Goal: Information Seeking & Learning: Learn about a topic

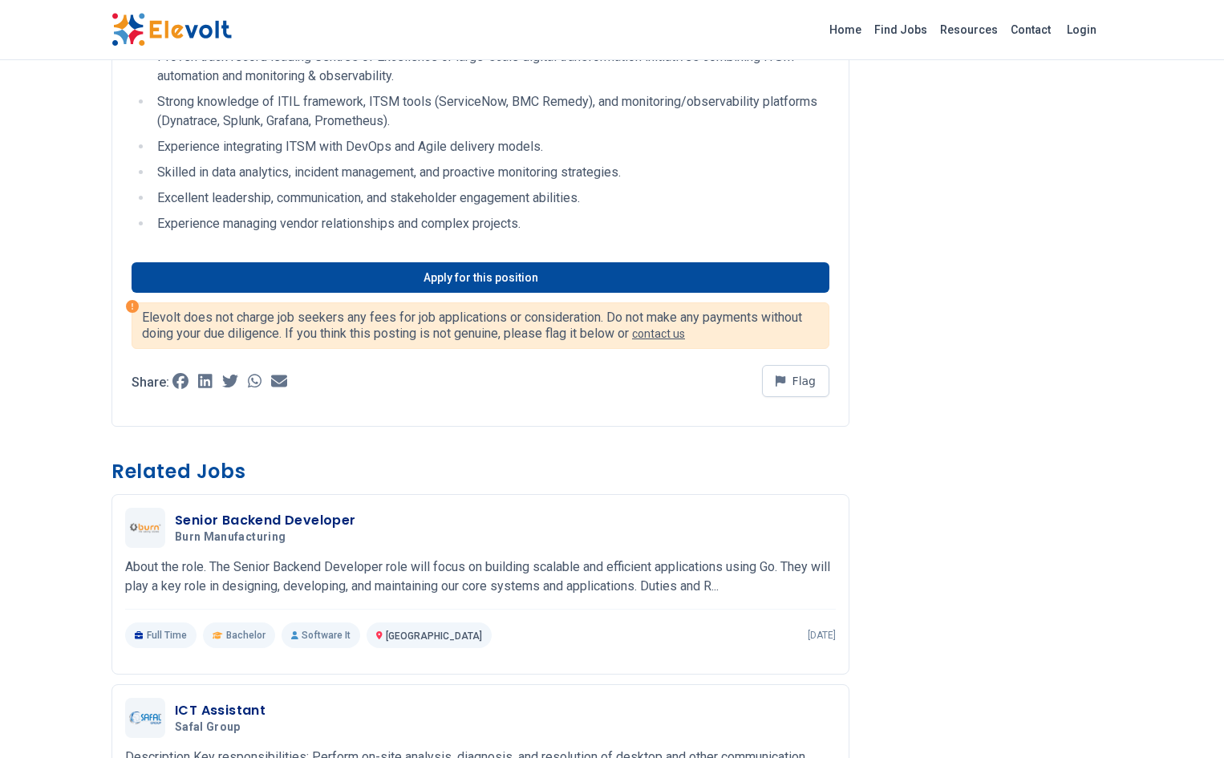
scroll to position [1020, 0]
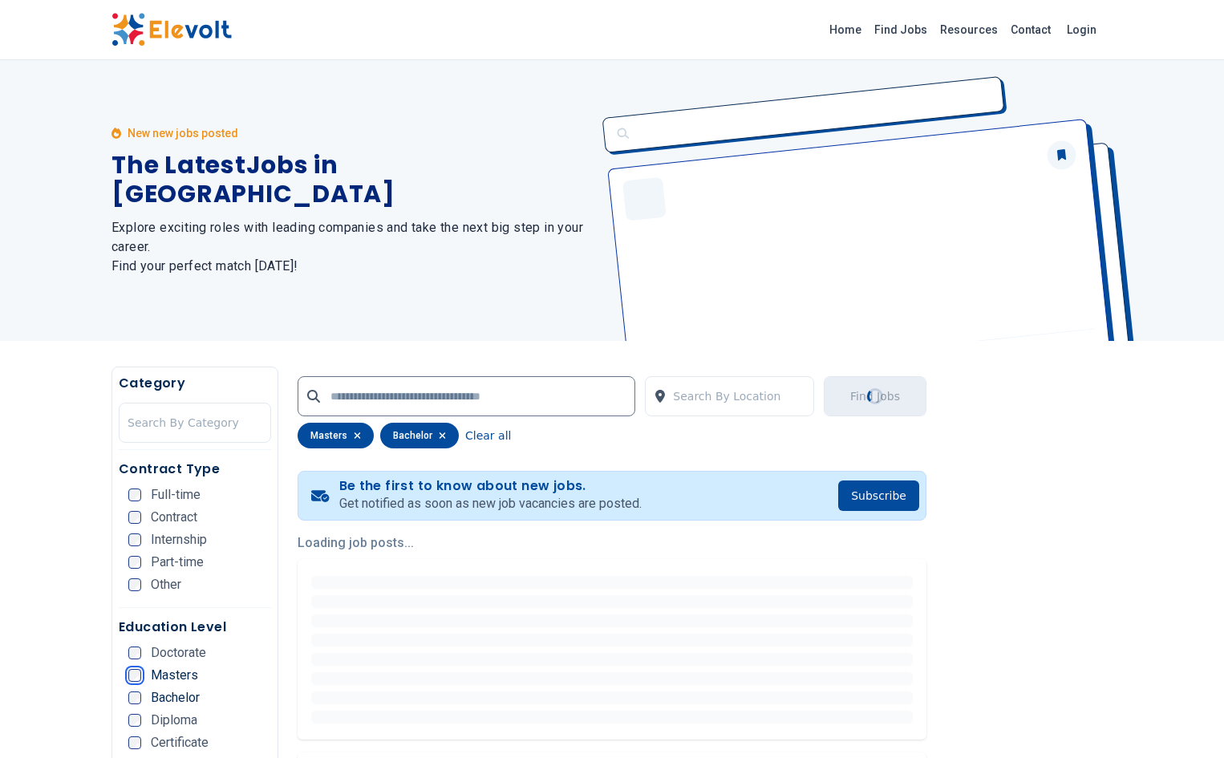
click at [128, 700] on ul "Doctorate Masters Bachelor Diploma Certificate KCSE KCPE Other" at bounding box center [199, 736] width 143 height 180
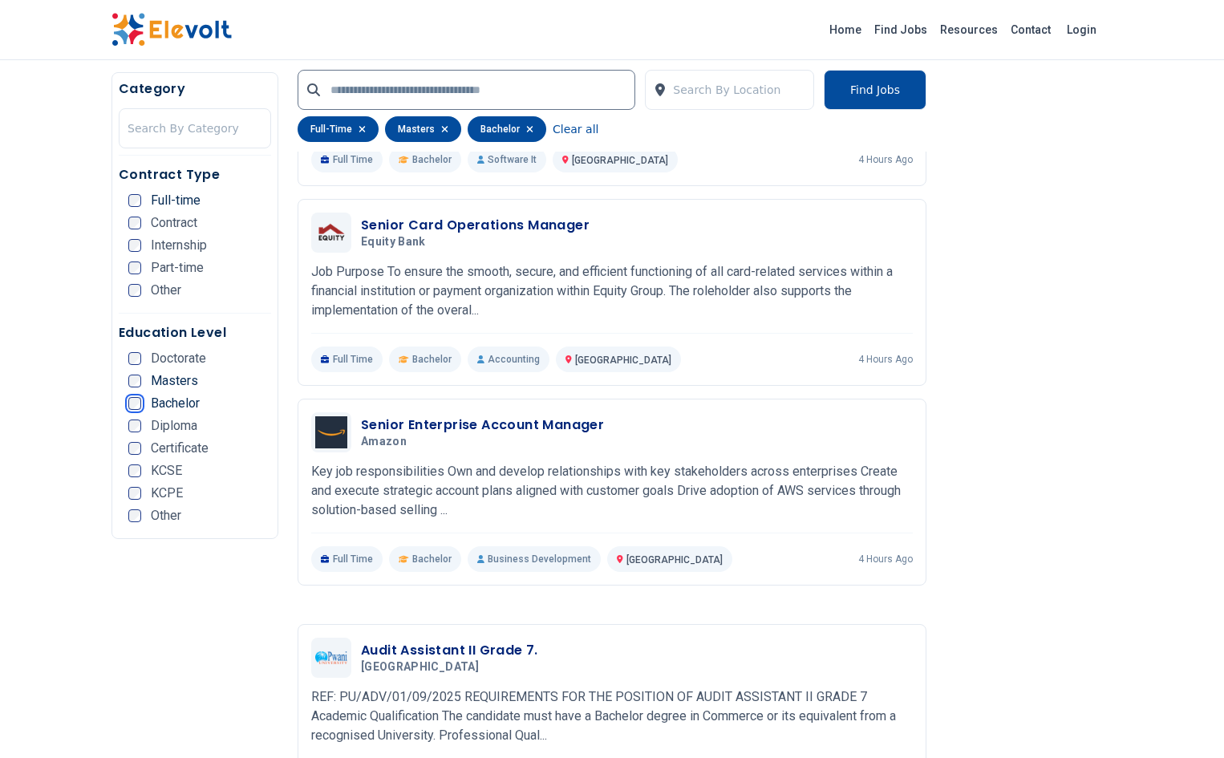
scroll to position [2633, 0]
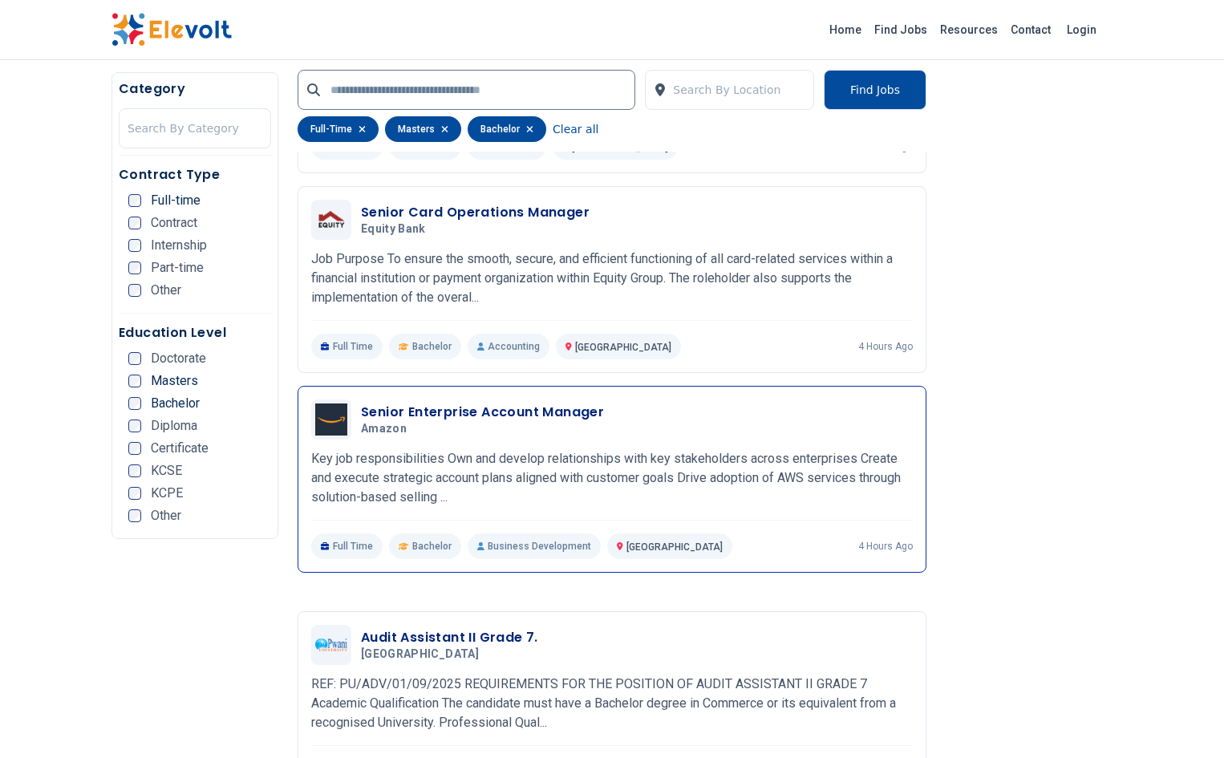
click at [473, 403] on h3 "Senior Enterprise Account Manager" at bounding box center [482, 412] width 243 height 19
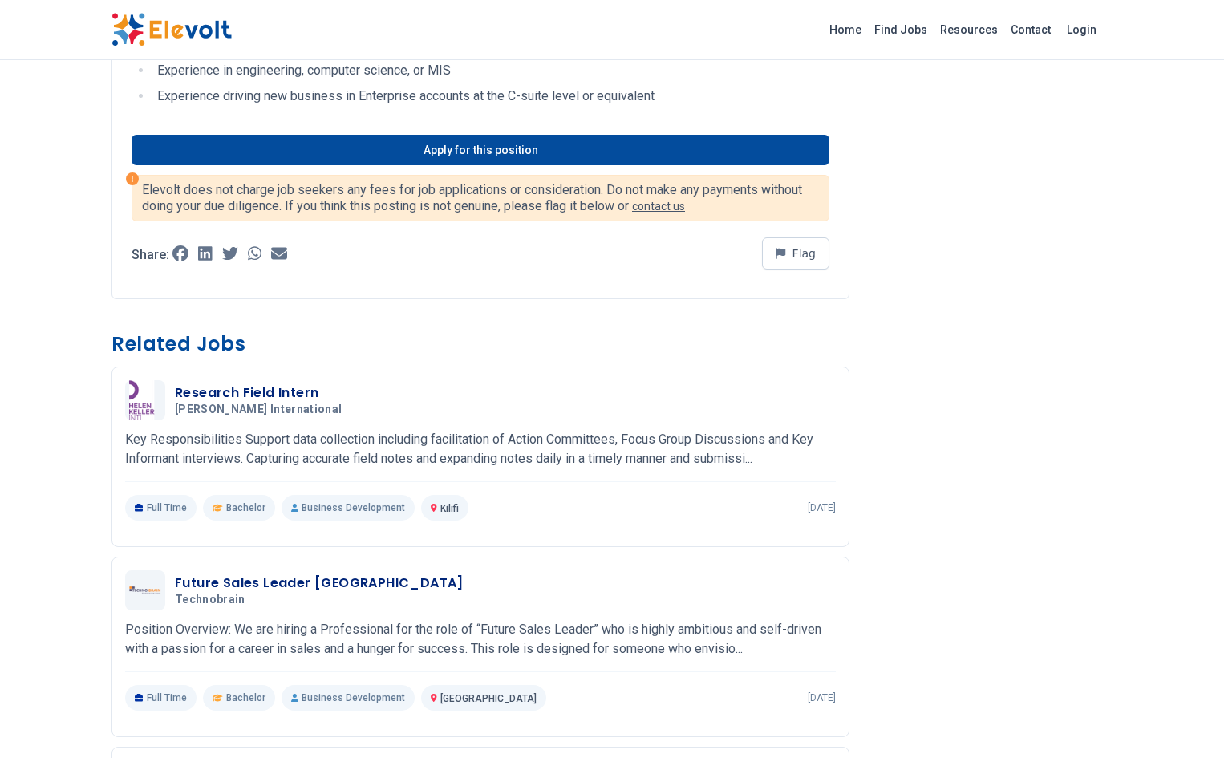
scroll to position [638, 0]
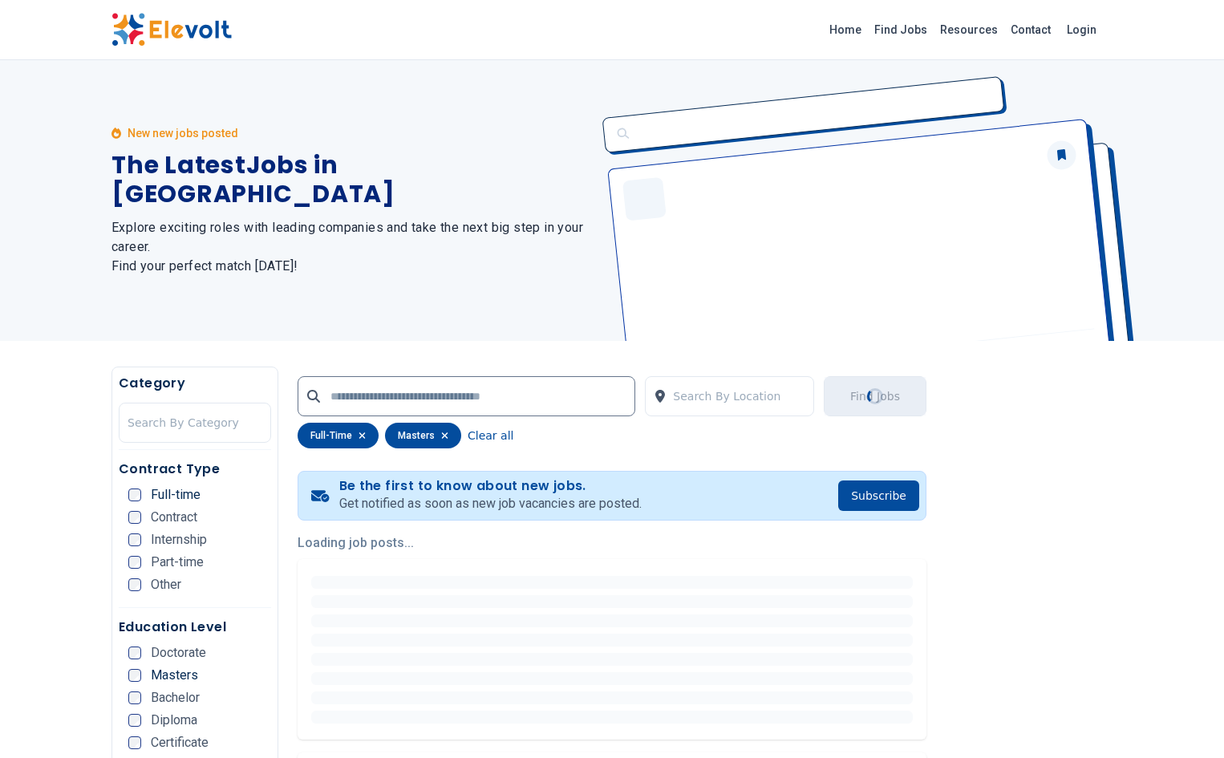
click at [128, 690] on ul "Doctorate Masters Bachelor Diploma Certificate KCSE KCPE Other" at bounding box center [199, 736] width 143 height 180
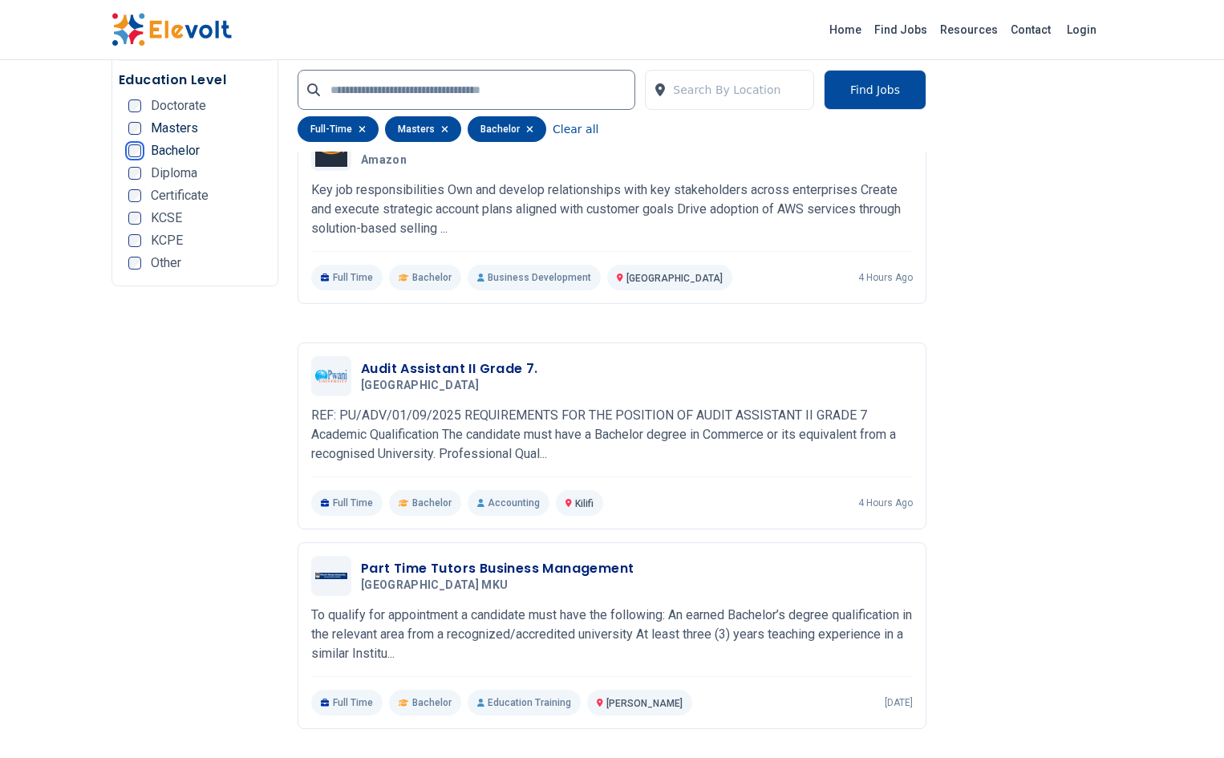
scroll to position [2967, 0]
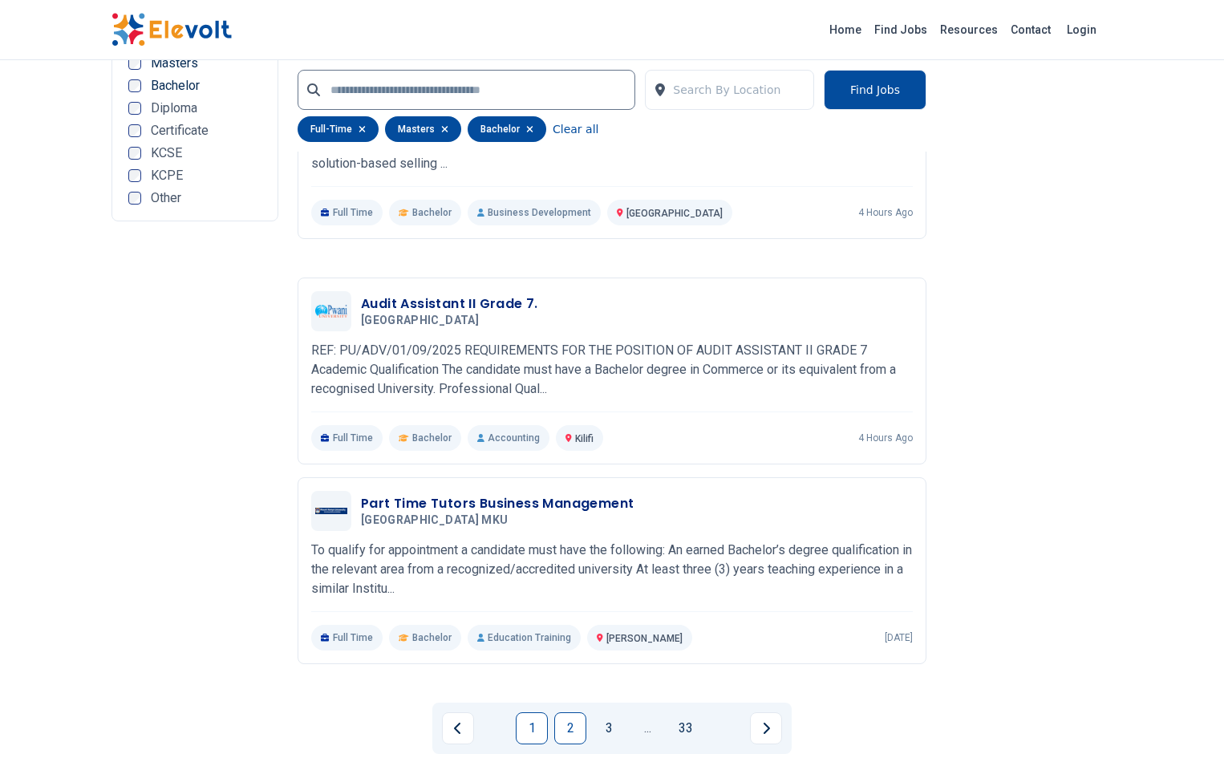
click at [566, 712] on link "2" at bounding box center [570, 728] width 32 height 32
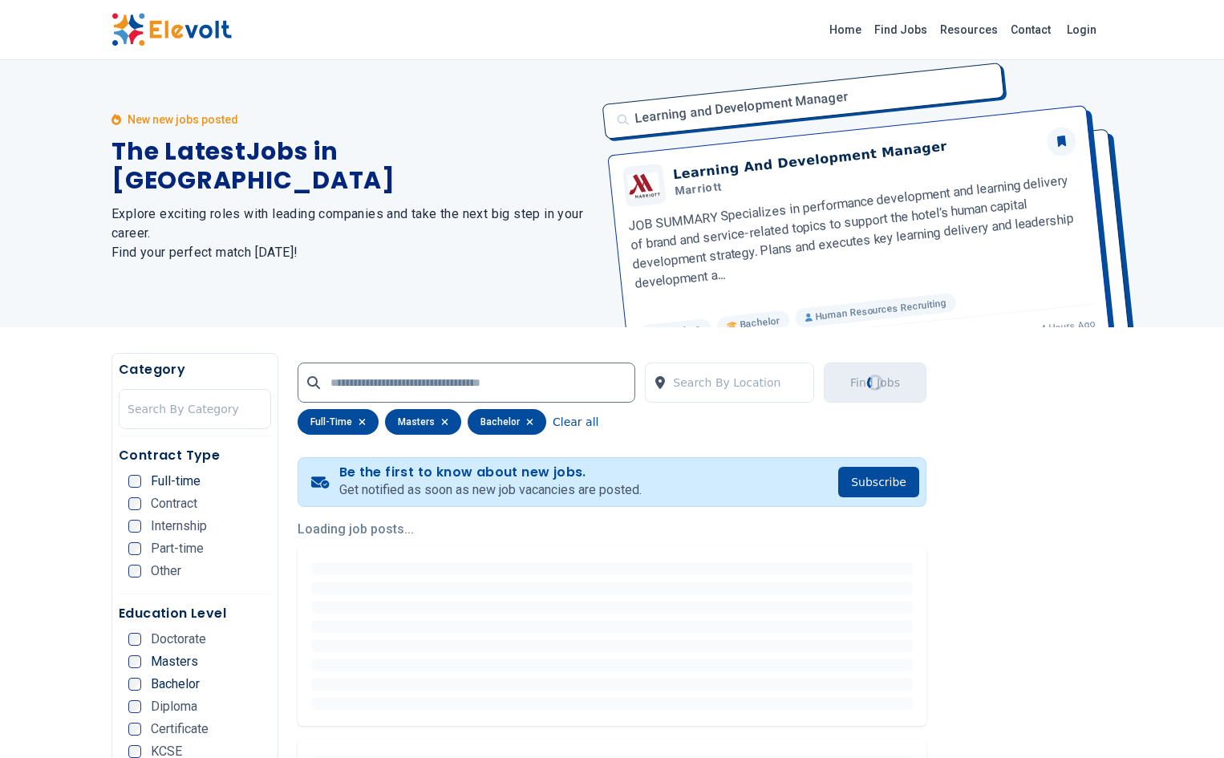
scroll to position [0, 0]
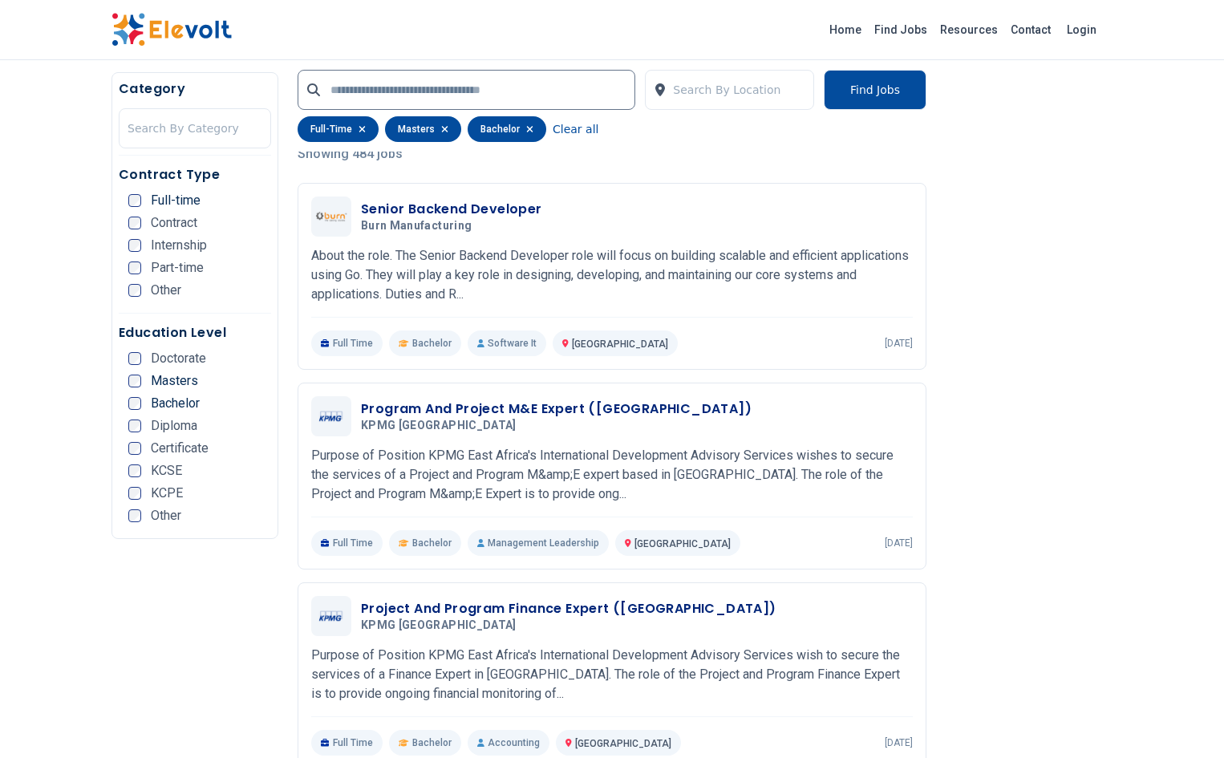
scroll to position [420, 0]
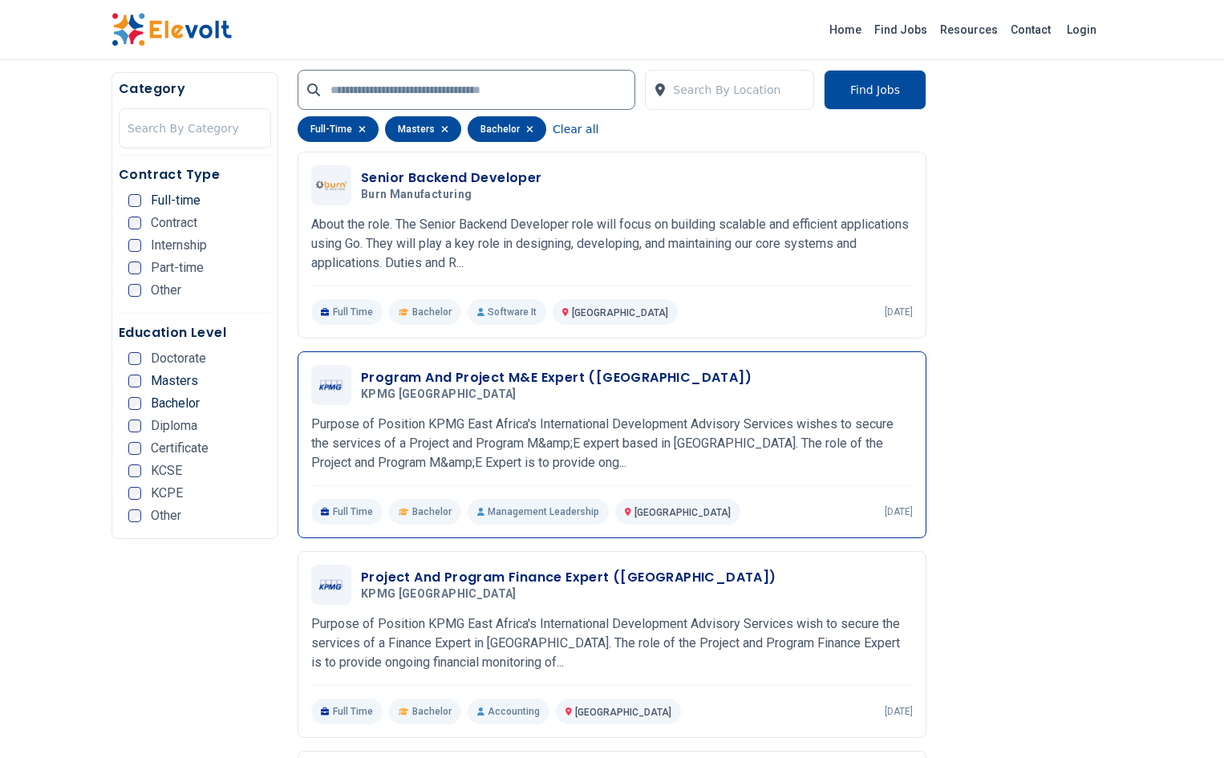
click at [458, 368] on h3 "Program And Project M&E Expert ([GEOGRAPHIC_DATA])" at bounding box center [556, 377] width 391 height 19
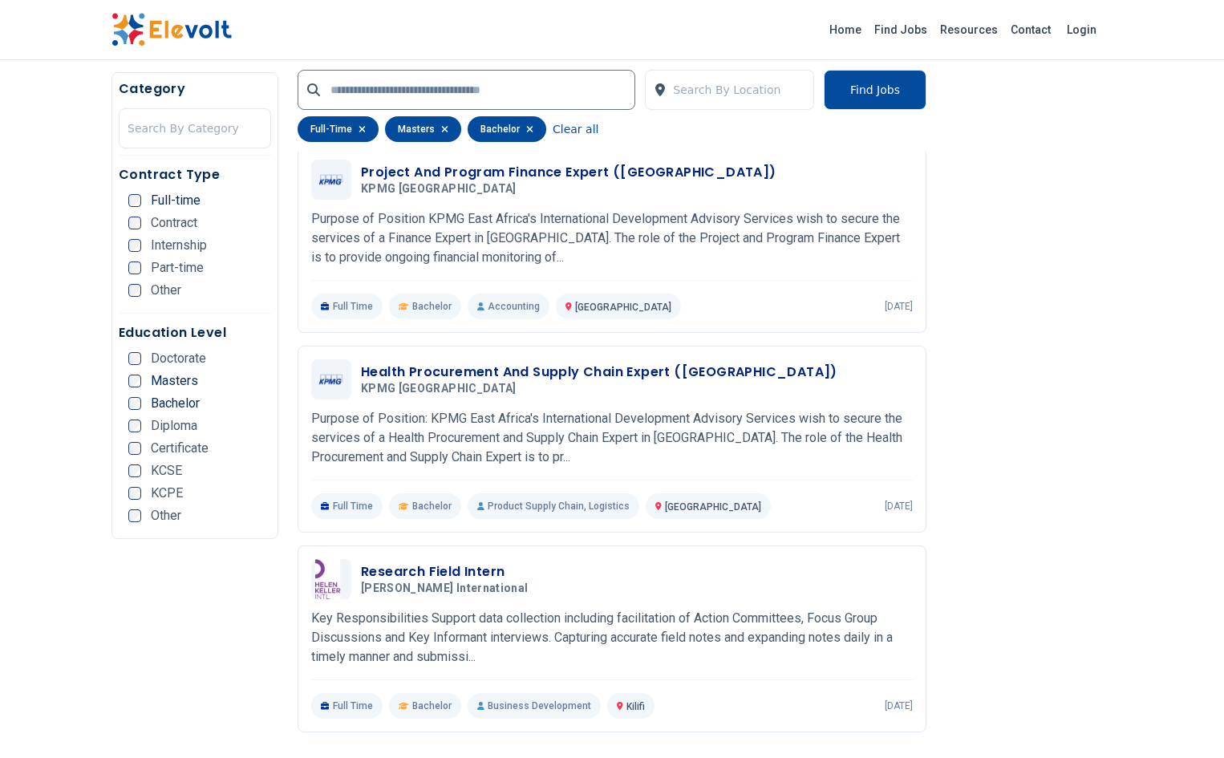
scroll to position [838, 0]
